Goal: Transaction & Acquisition: Purchase product/service

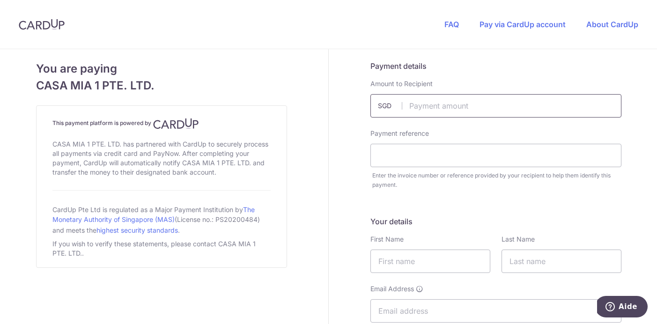
paste input "1,751.77"
type input "1751.77"
click at [443, 167] on div "Payment reference Enter the invoice number or reference provided by your recipi…" at bounding box center [496, 159] width 262 height 61
click at [443, 162] on input "text" at bounding box center [495, 155] width 251 height 23
paste input "1750eb73-94bd-40ff-a783-4b33d95585d"
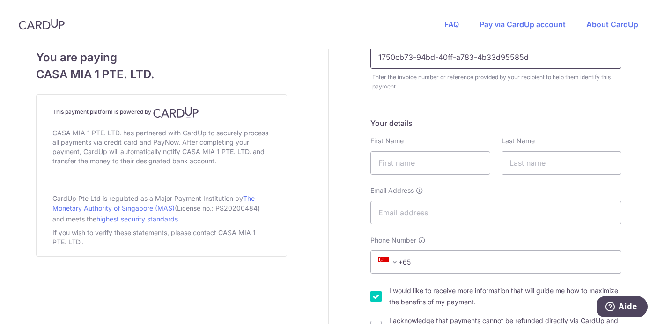
scroll to position [104, 0]
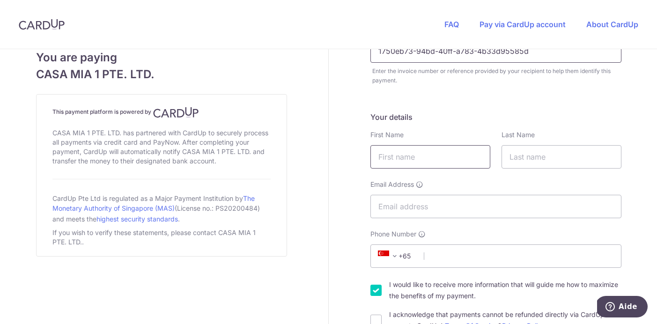
type input "1750eb73-94bd-40ff-a783-4b33d95585d"
type input "f"
type input "e"
type input "[PERSON_NAME]"
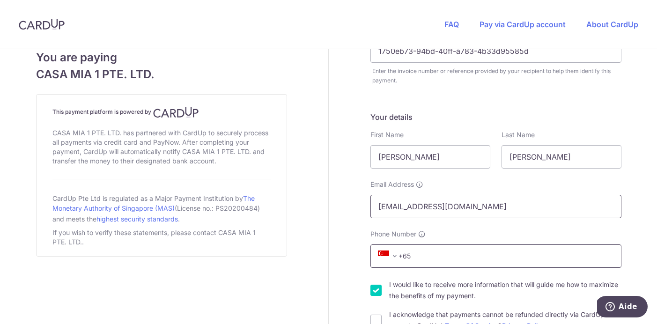
type input "[EMAIL_ADDRESS][DOMAIN_NAME]"
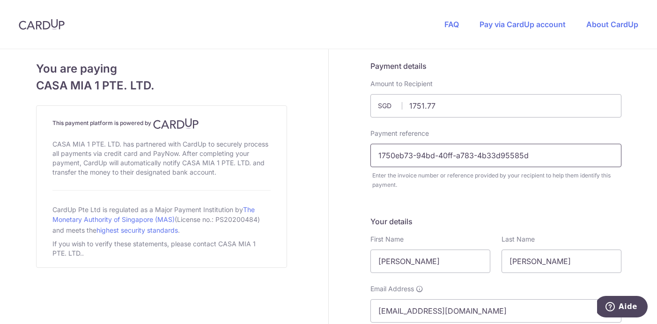
scroll to position [0, 0]
type input "90751280"
click at [535, 153] on input "1750eb73-94bd-40ff-a783-4b33d95585d" at bounding box center [495, 155] width 251 height 23
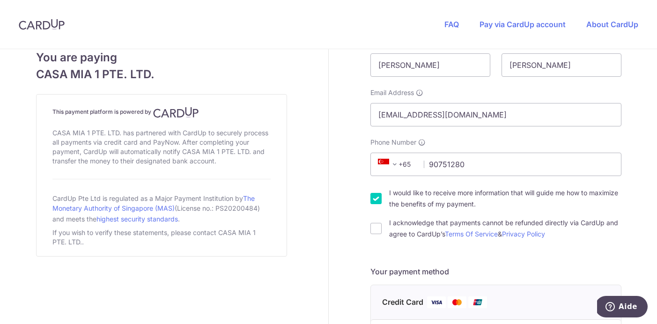
scroll to position [312, 0]
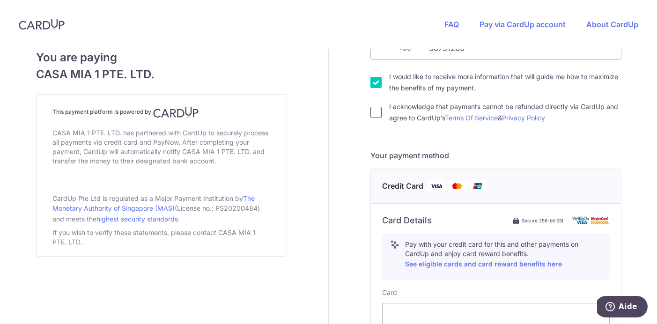
click at [377, 107] on input "I acknowledge that payments cannot be refunded directly via CardUp and agree to…" at bounding box center [375, 112] width 11 height 11
checkbox input "true"
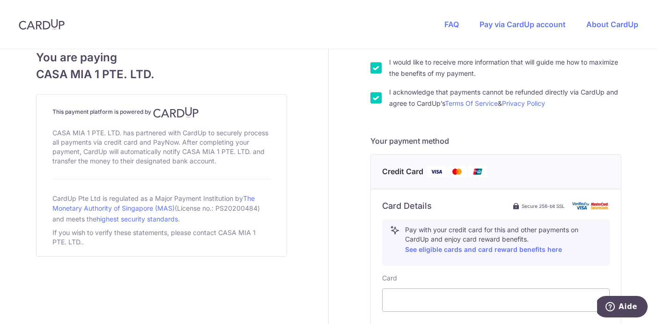
click at [374, 66] on input "I would like to receive more information that will guide me how to maximize the…" at bounding box center [375, 67] width 11 height 11
checkbox input "false"
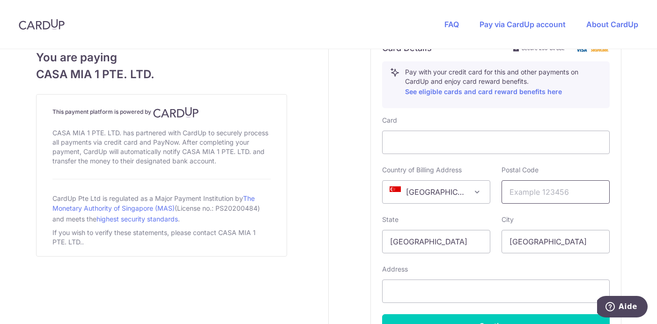
scroll to position [486, 0]
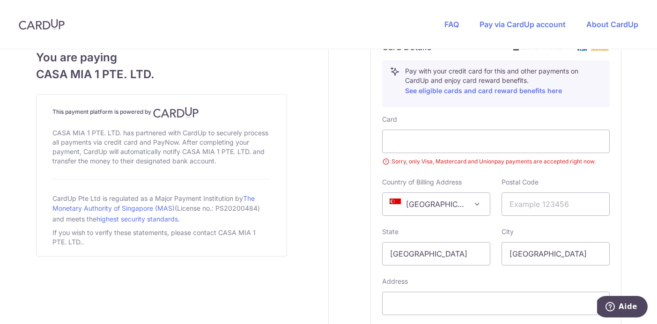
click at [547, 168] on div "Card Sorry, only Visa, Mastercard and Unionpay payments are accepted right now.…" at bounding box center [496, 232] width 228 height 235
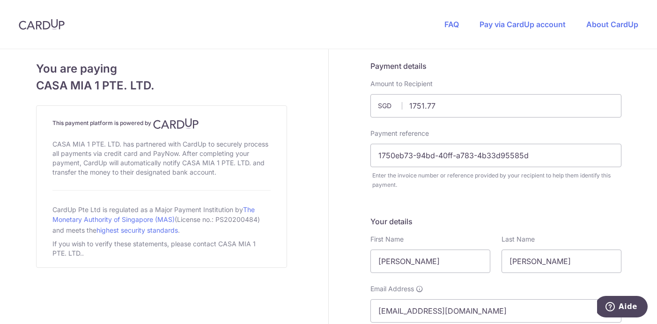
scroll to position [0, 0]
drag, startPoint x: 532, startPoint y: 159, endPoint x: 368, endPoint y: 159, distance: 164.4
click at [368, 159] on div "Payment reference 1750eb73-94bd-40ff-a783-4b33d95585d Enter the invoice number …" at bounding box center [496, 159] width 262 height 61
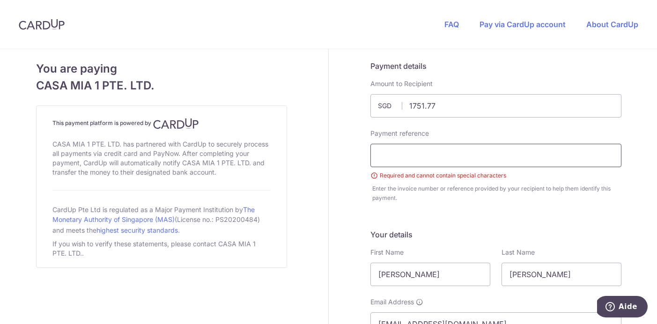
paste input "Invoice 18356"
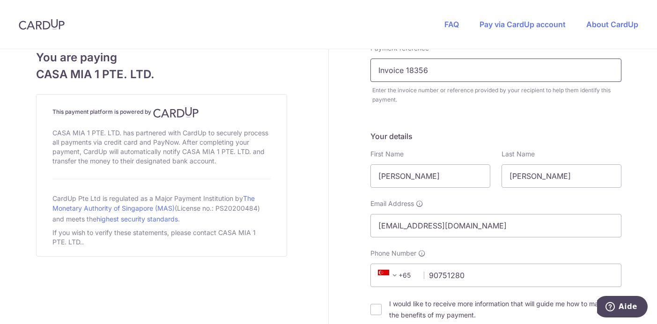
scroll to position [114, 0]
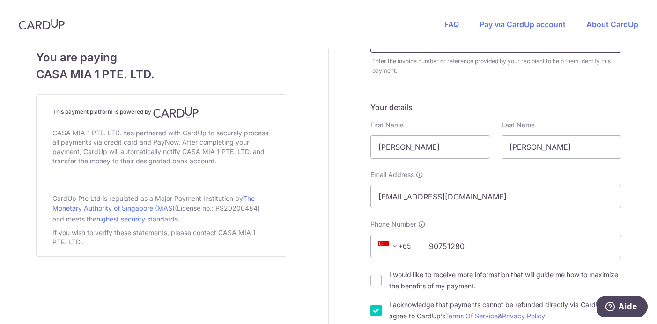
type input "Invoice 18356"
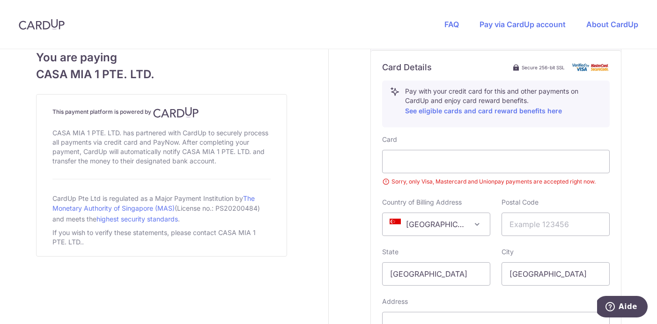
scroll to position [486, 0]
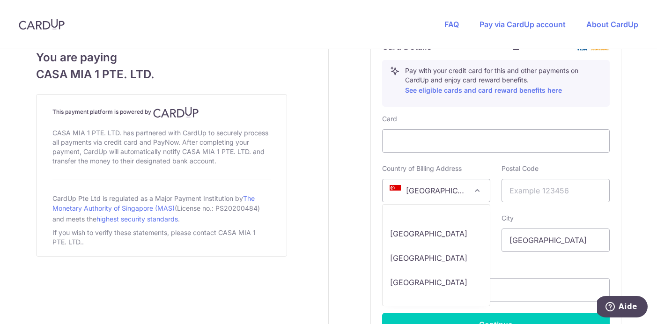
click at [457, 188] on span "[GEOGRAPHIC_DATA]" at bounding box center [436, 190] width 107 height 22
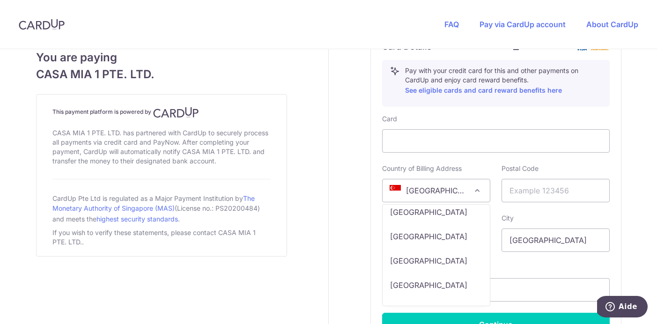
scroll to position [3901, 0]
select select "NC"
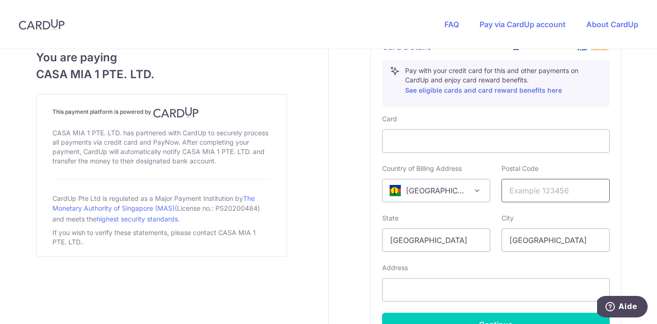
click at [547, 194] on input "text" at bounding box center [556, 190] width 108 height 23
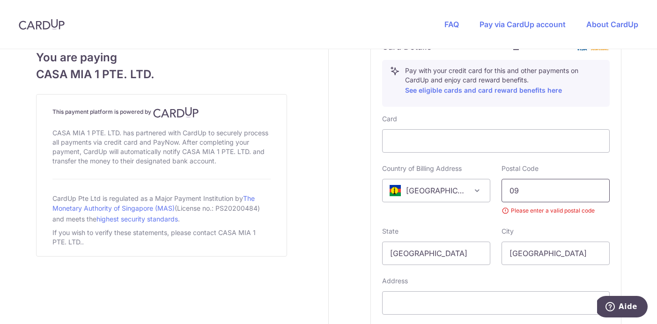
type input "0"
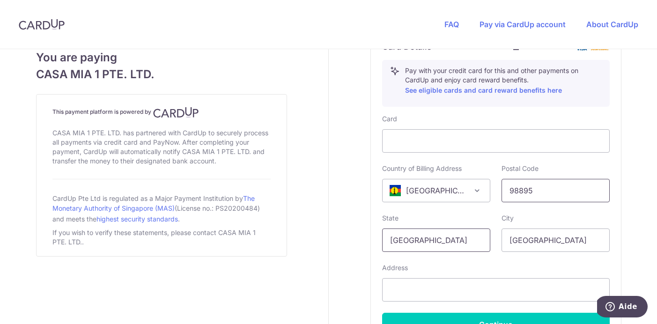
type input "98895"
drag, startPoint x: 460, startPoint y: 242, endPoint x: 372, endPoint y: 242, distance: 88.1
type input "province sud"
drag, startPoint x: 562, startPoint y: 243, endPoint x: 441, endPoint y: 243, distance: 120.8
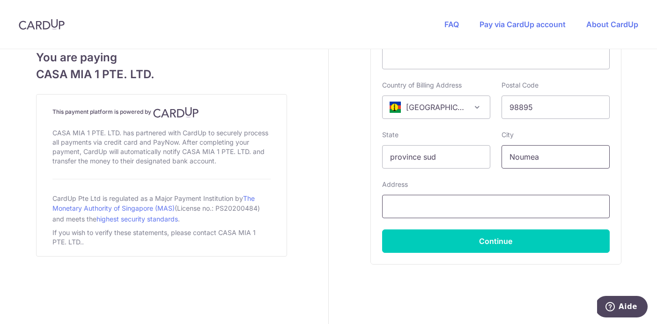
type input "Noumea"
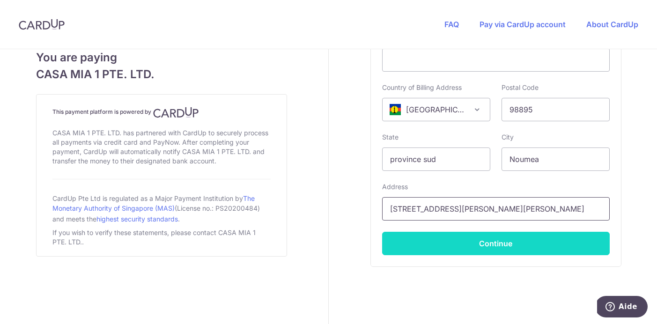
scroll to position [579, 0]
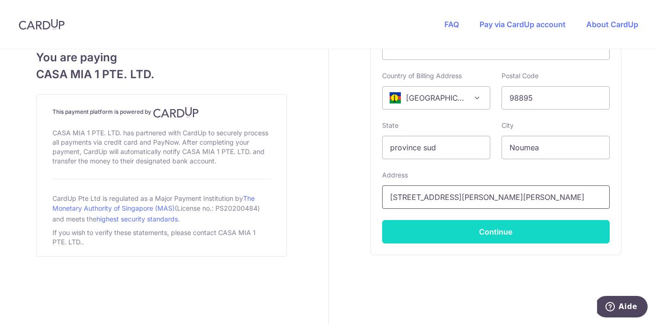
type input "[STREET_ADDRESS][PERSON_NAME][PERSON_NAME]"
click at [449, 226] on button "Continue" at bounding box center [496, 231] width 228 height 23
type input "**** 6594"
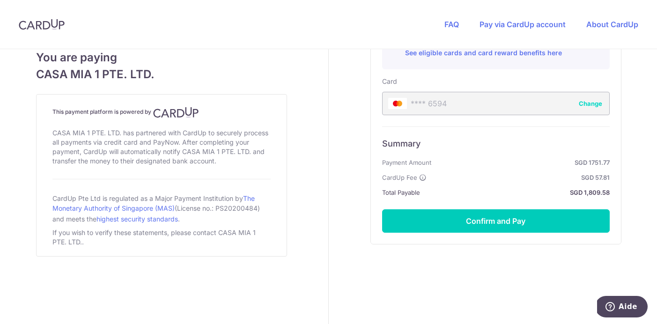
scroll to position [524, 0]
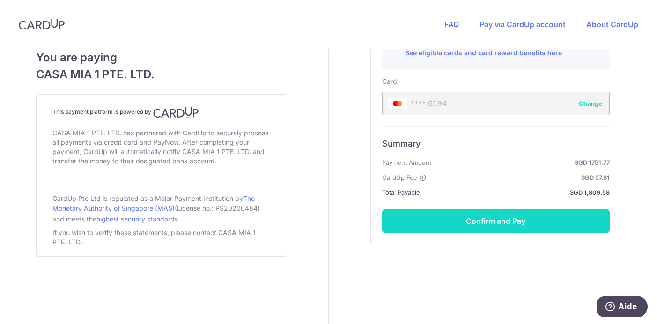
click at [449, 227] on button "Confirm and Pay" at bounding box center [496, 220] width 228 height 23
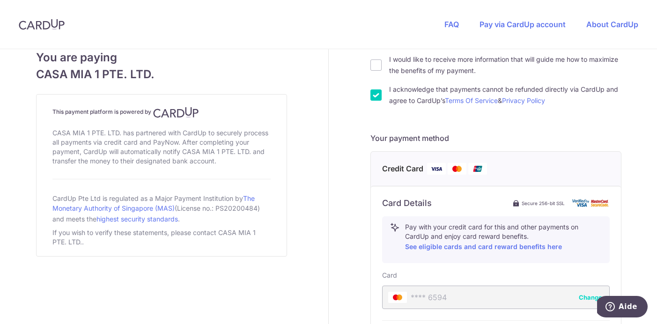
scroll to position [329, 0]
